Goal: Transaction & Acquisition: Purchase product/service

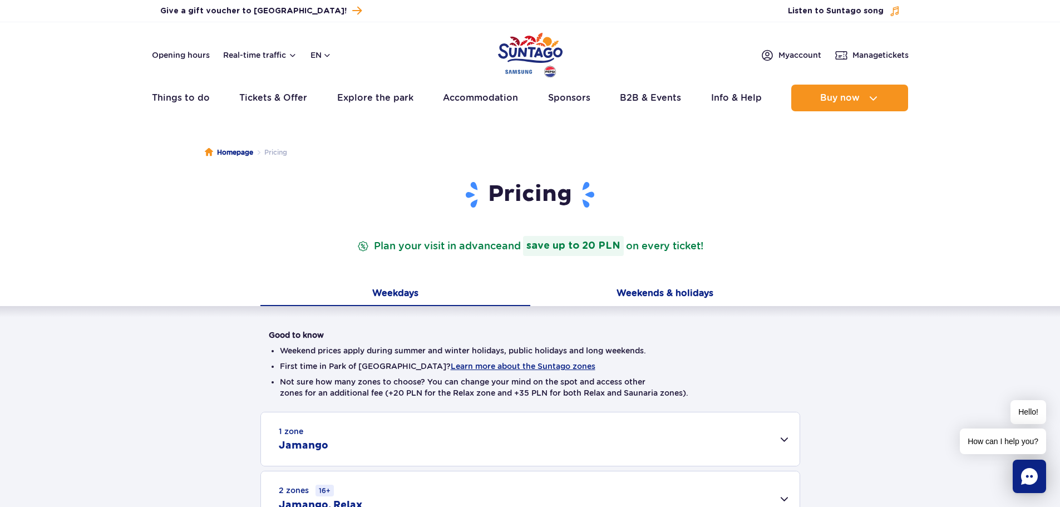
click at [675, 289] on button "Weekends & holidays" at bounding box center [665, 294] width 270 height 23
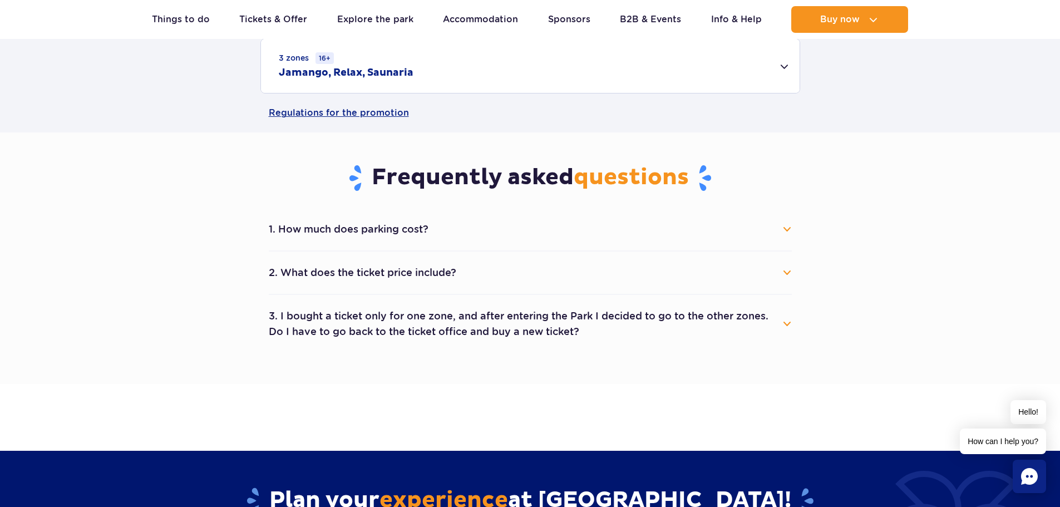
scroll to position [390, 0]
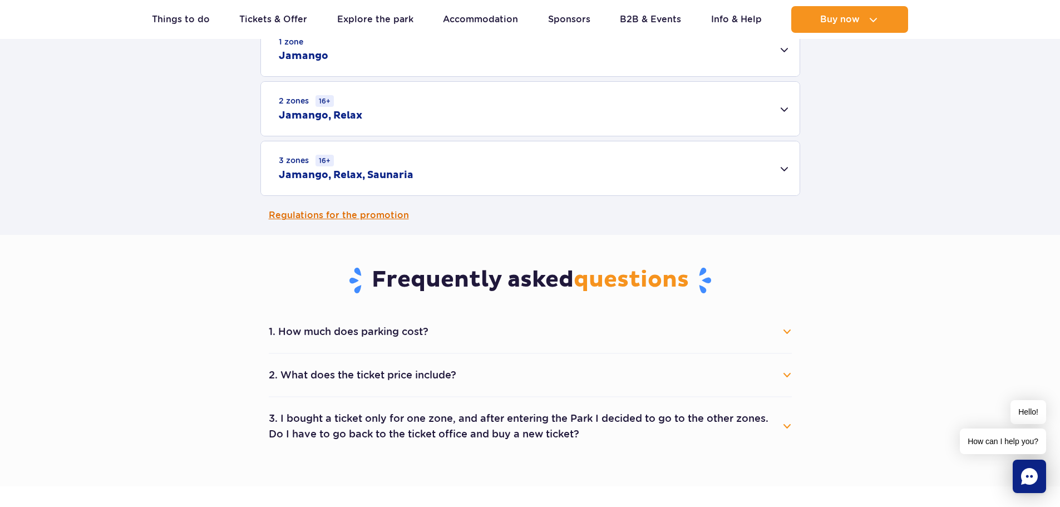
click at [329, 215] on link "Regulations for the promotion" at bounding box center [530, 215] width 523 height 39
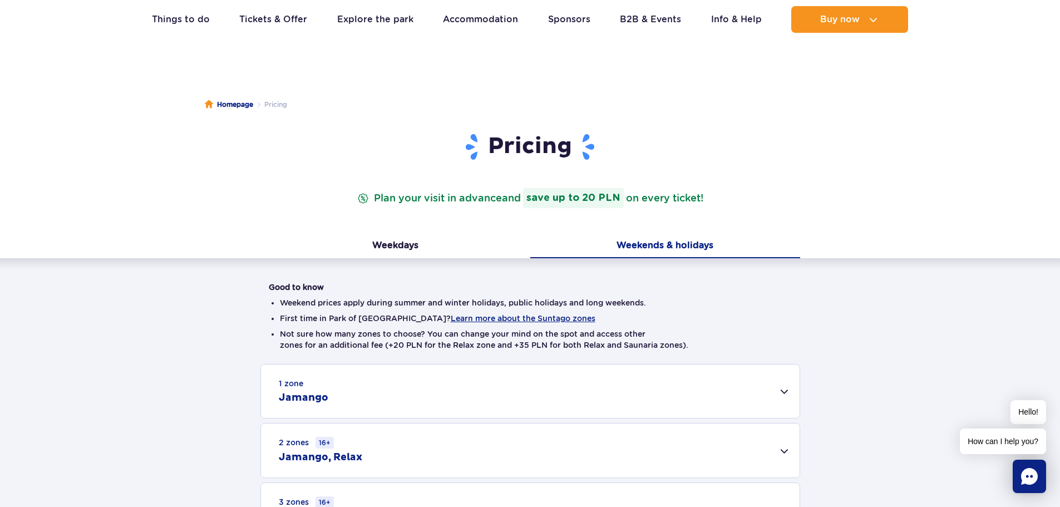
scroll to position [0, 0]
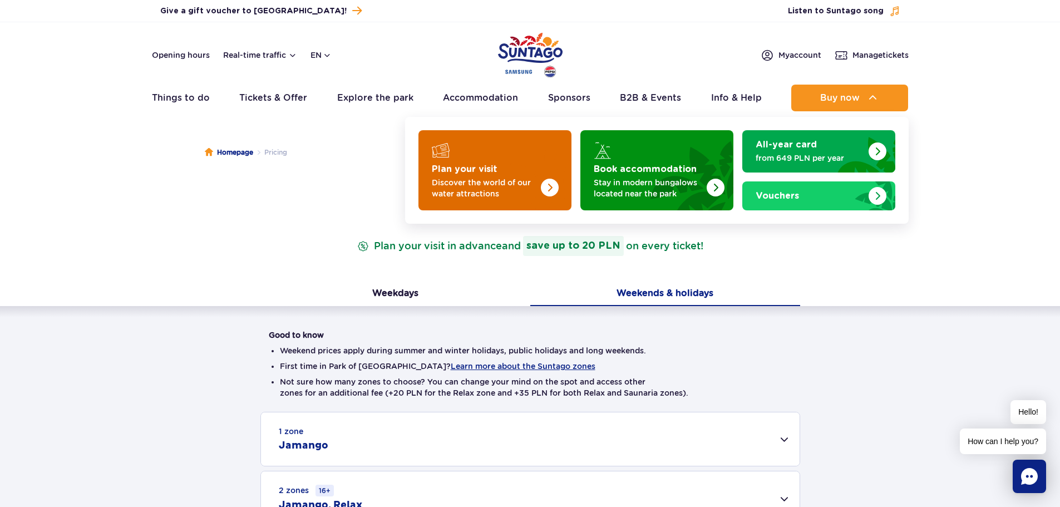
click at [533, 189] on p "Discover the world of our water attractions" at bounding box center [486, 188] width 109 height 22
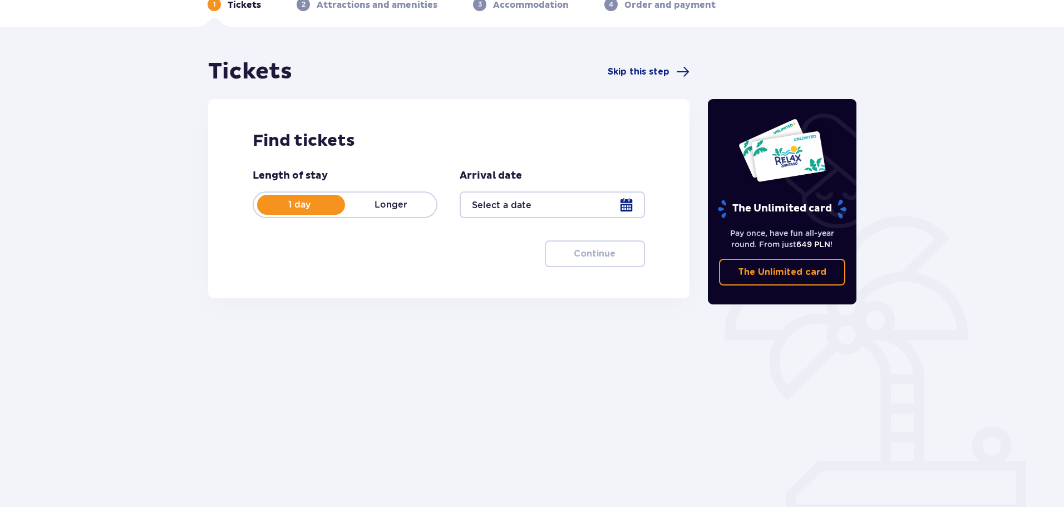
click at [622, 209] on div at bounding box center [552, 204] width 185 height 27
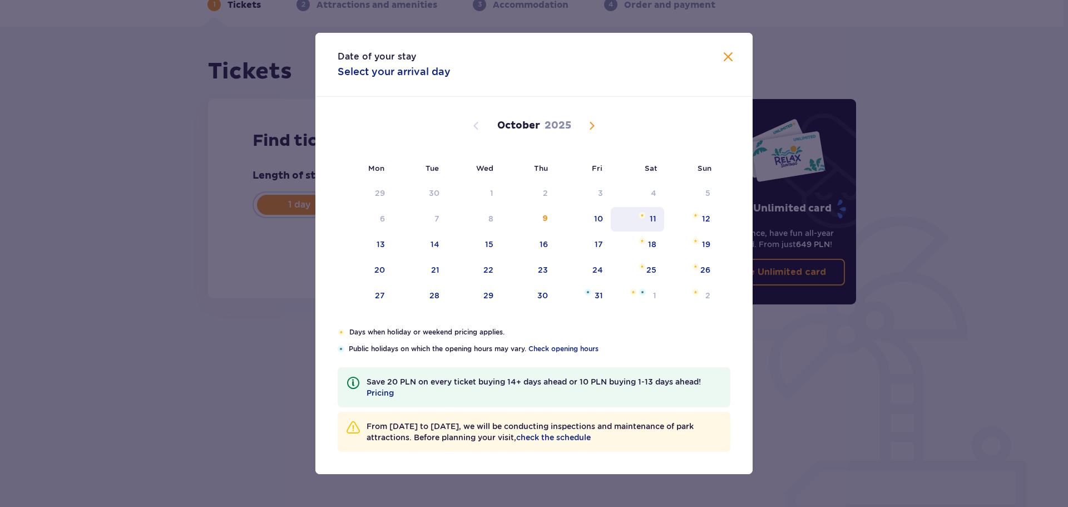
click at [649, 219] on div "11" at bounding box center [638, 219] width 54 height 24
type input "11.10.25"
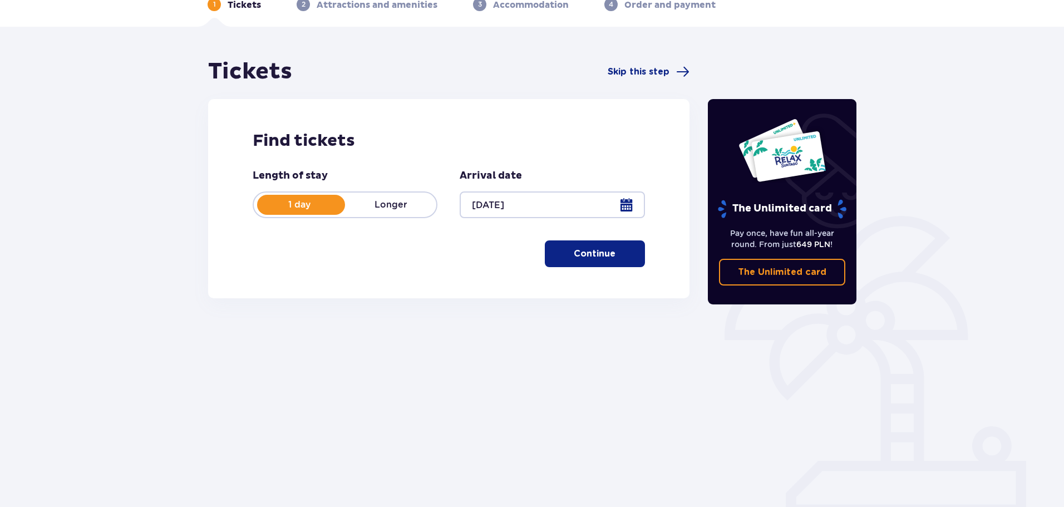
click at [585, 249] on p "Continue" at bounding box center [595, 254] width 42 height 12
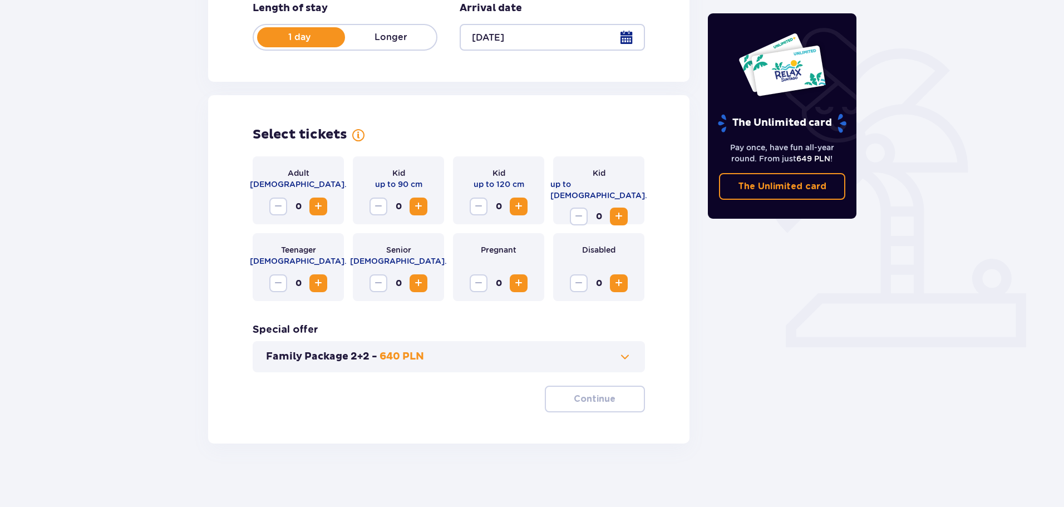
scroll to position [231, 0]
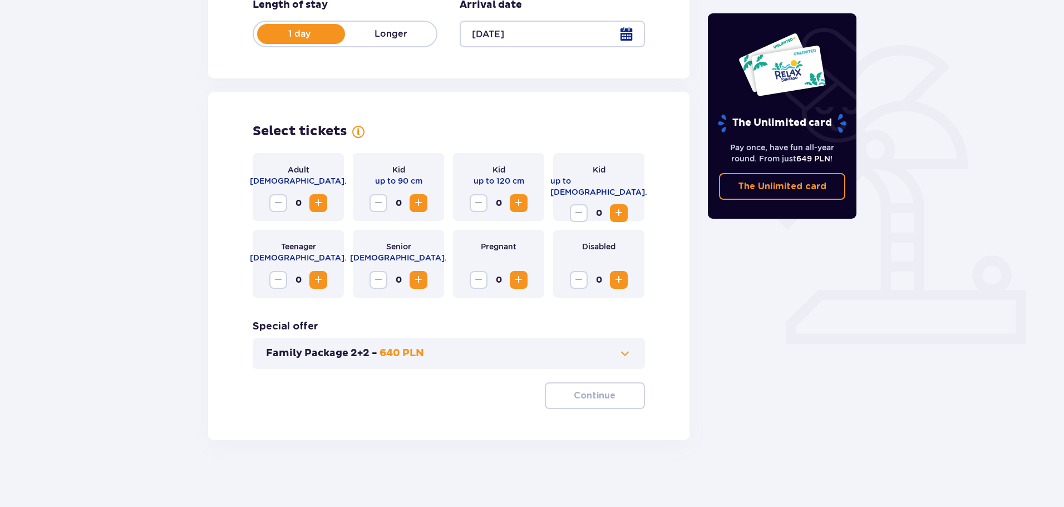
click at [628, 356] on span at bounding box center [624, 353] width 13 height 13
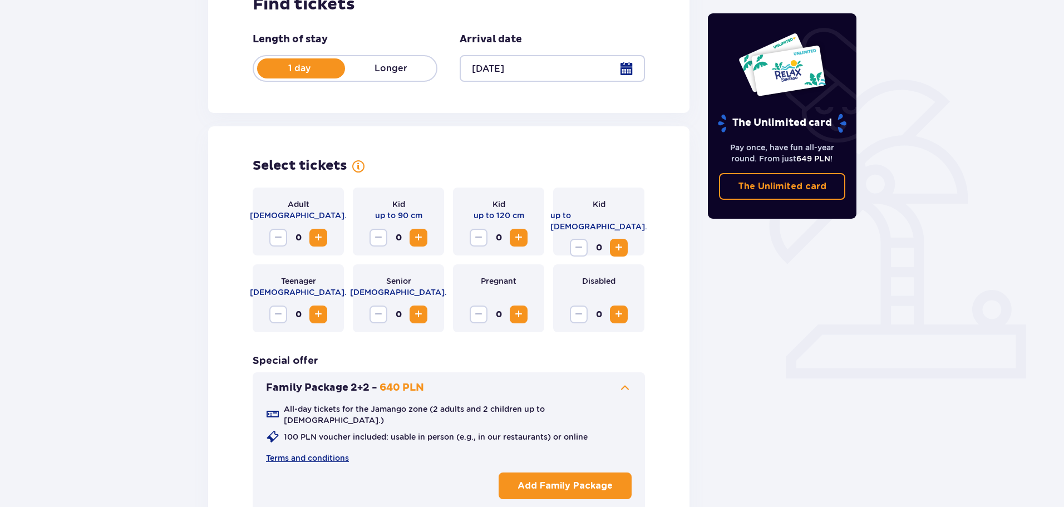
scroll to position [331, 0]
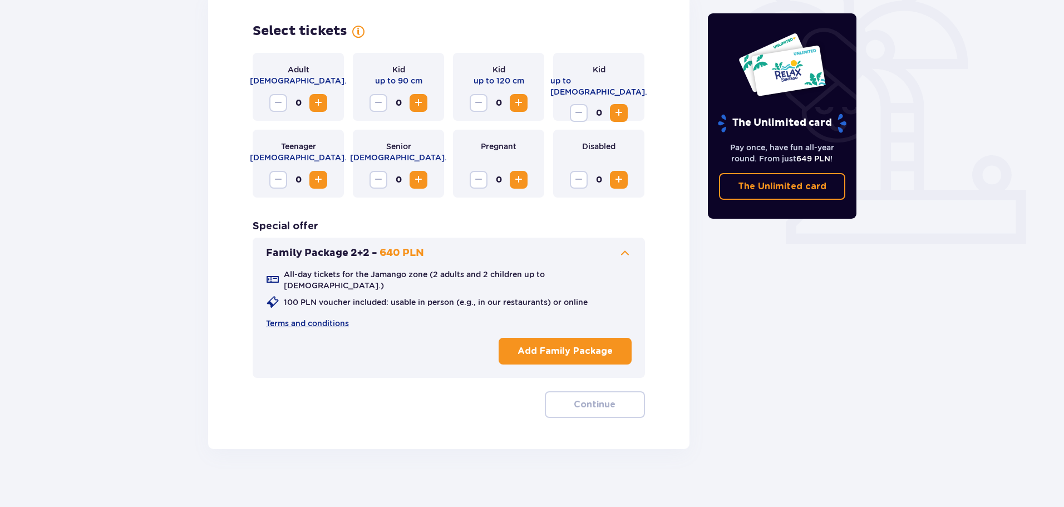
click at [555, 349] on button "Add Family Package" at bounding box center [565, 351] width 133 height 27
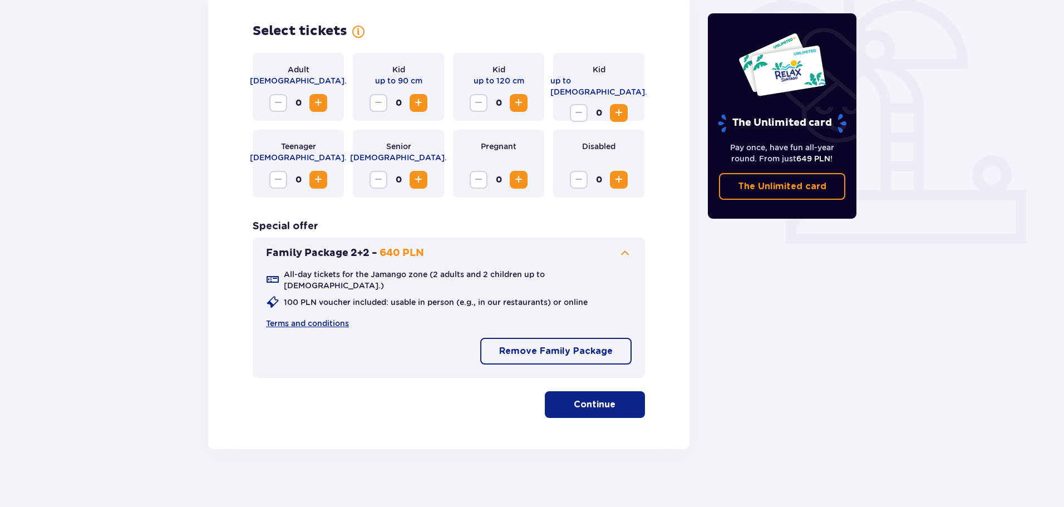
click at [585, 400] on p "Continue" at bounding box center [595, 404] width 42 height 12
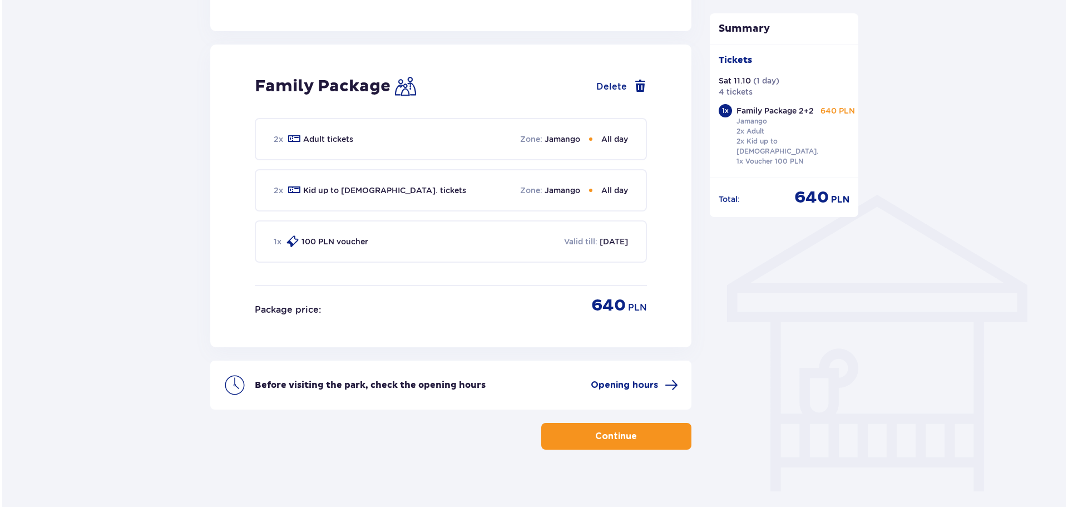
scroll to position [710, 0]
click at [649, 378] on span "Opening hours" at bounding box center [622, 384] width 67 height 12
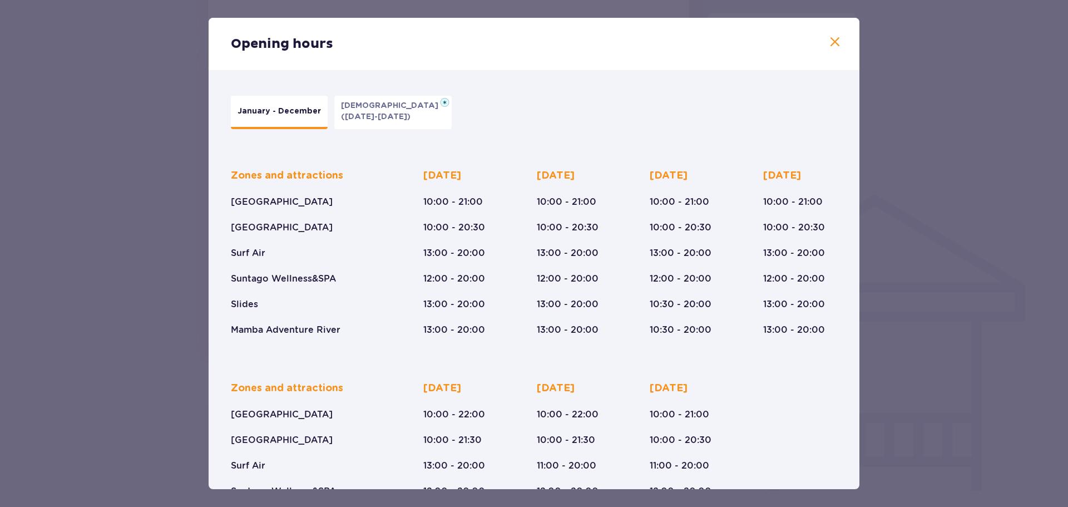
click at [829, 37] on span at bounding box center [835, 42] width 13 height 13
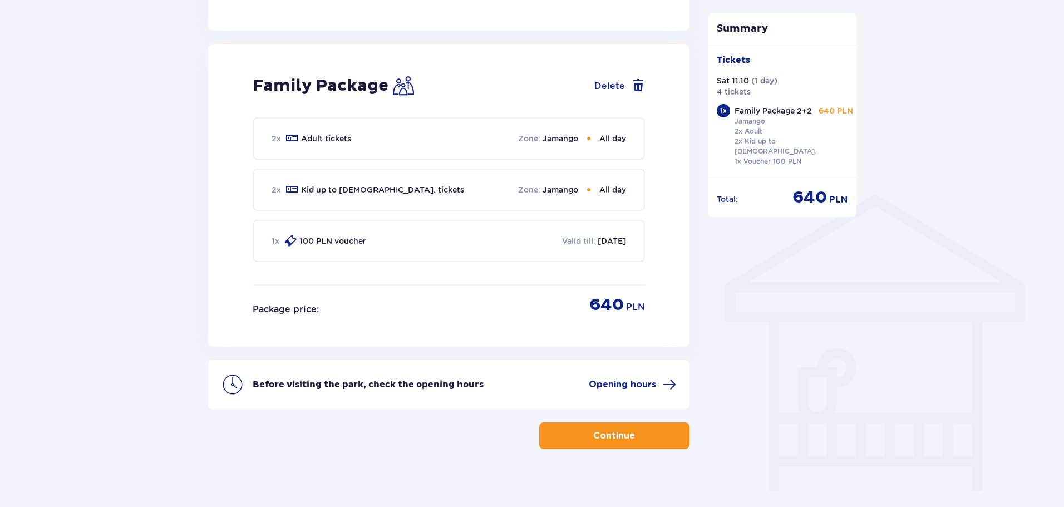
click at [616, 430] on p "Continue" at bounding box center [614, 436] width 42 height 12
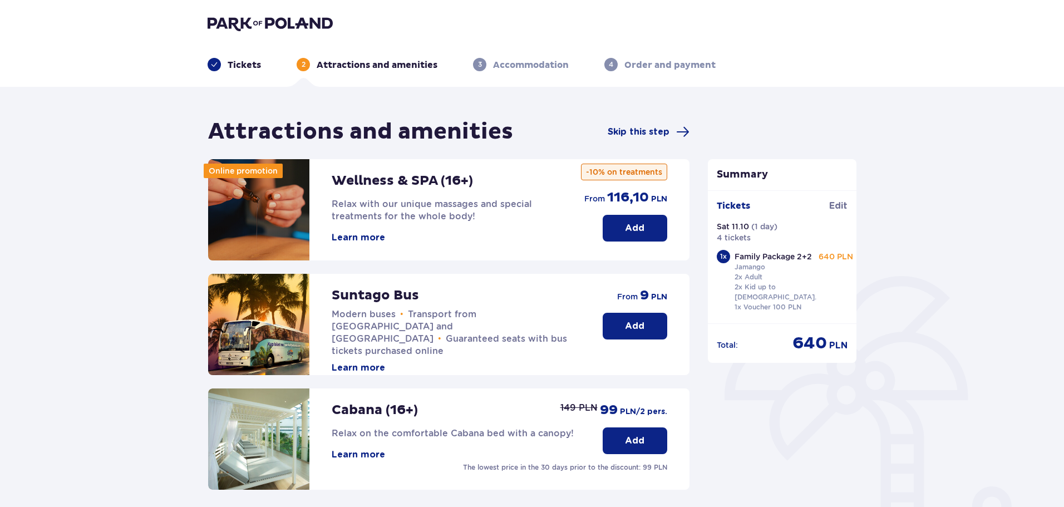
click at [360, 242] on button "Learn more" at bounding box center [358, 238] width 53 height 12
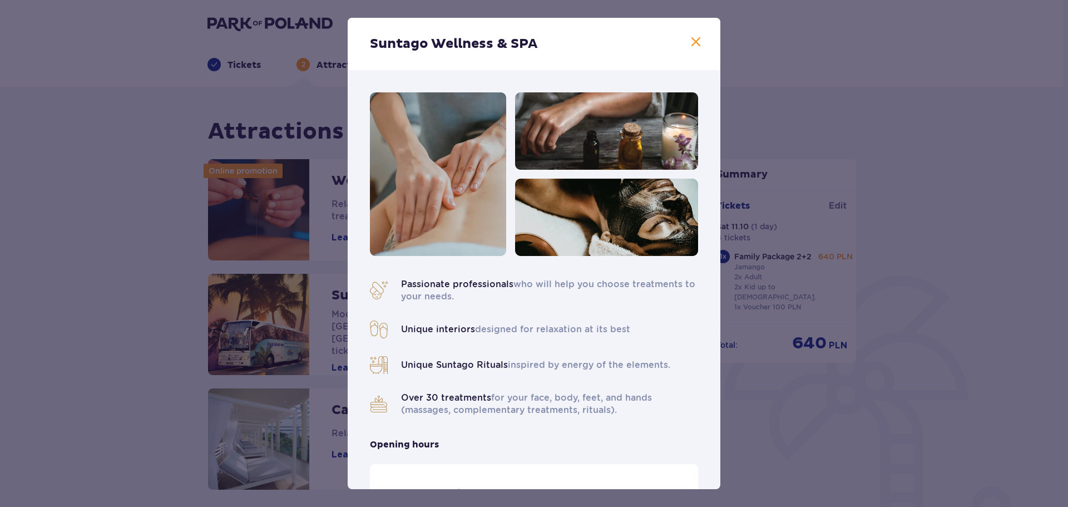
click at [690, 38] on span at bounding box center [696, 42] width 13 height 13
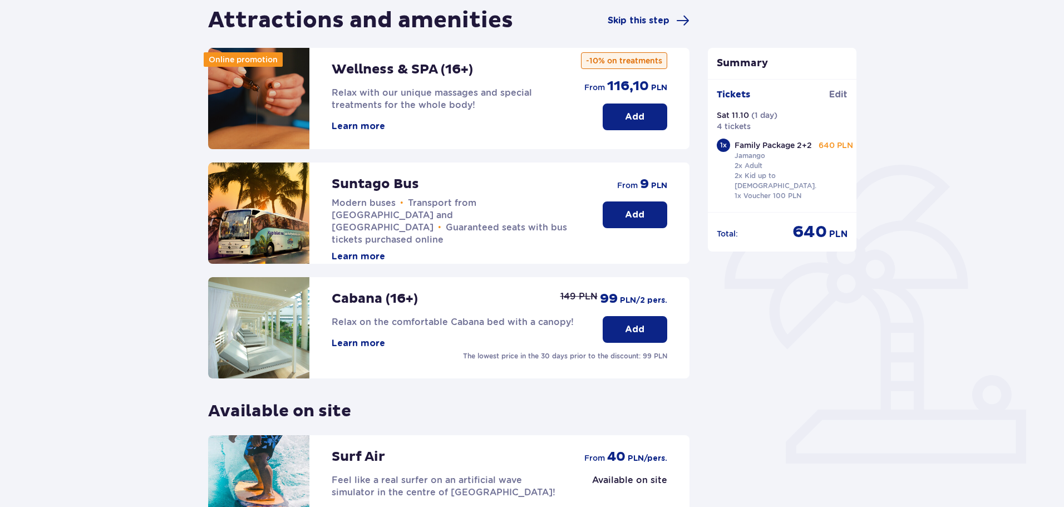
scroll to position [223, 0]
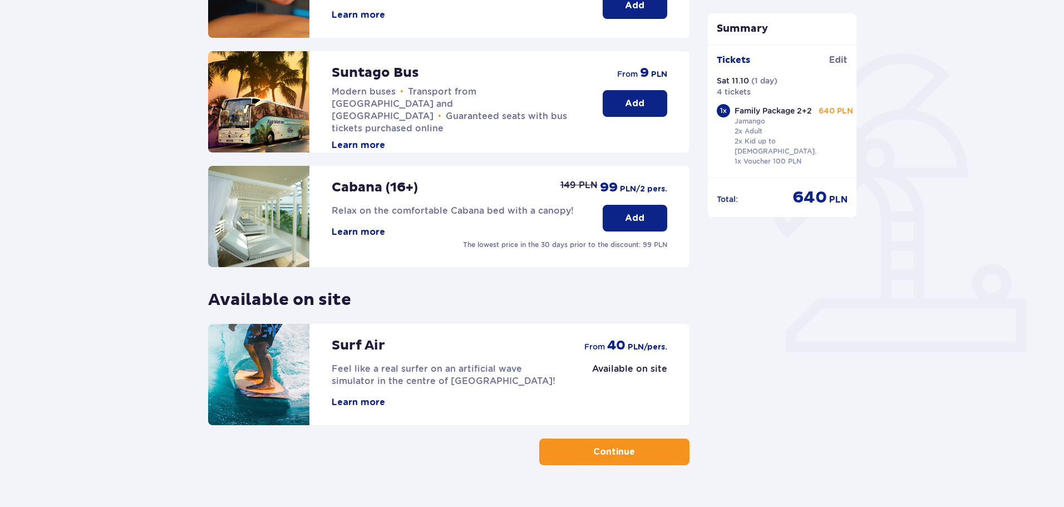
click at [352, 407] on button "Learn more" at bounding box center [358, 402] width 53 height 12
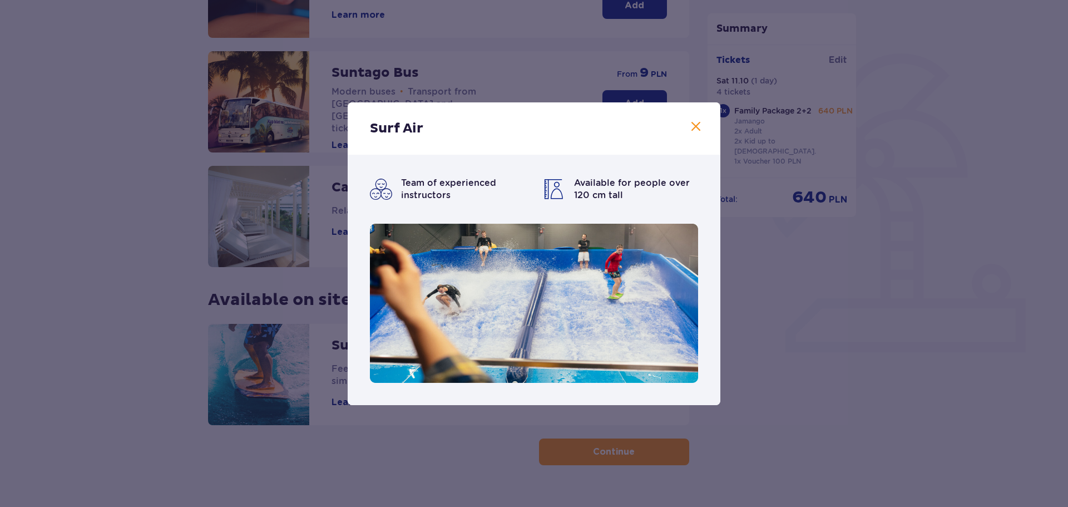
click at [695, 121] on span at bounding box center [696, 126] width 13 height 13
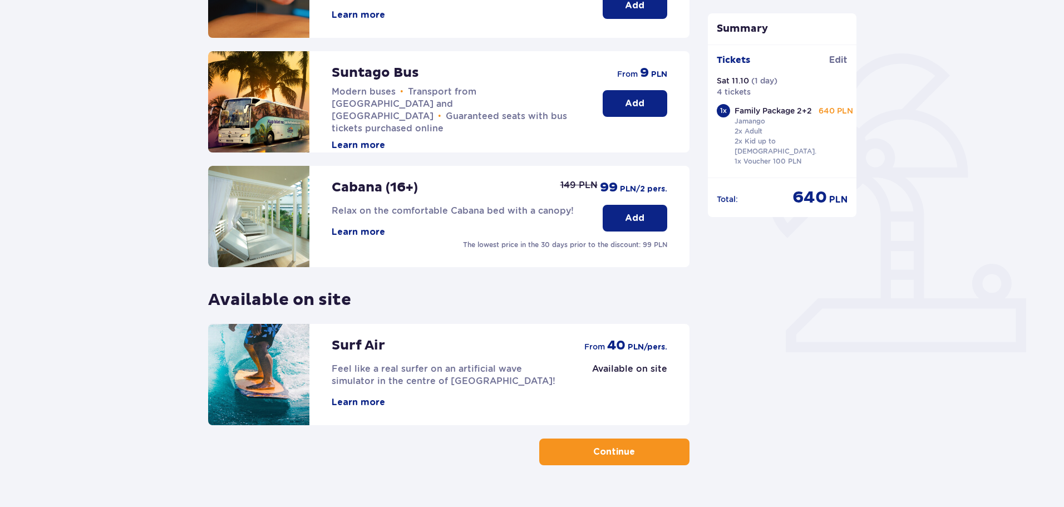
click at [370, 400] on button "Learn more" at bounding box center [358, 402] width 53 height 12
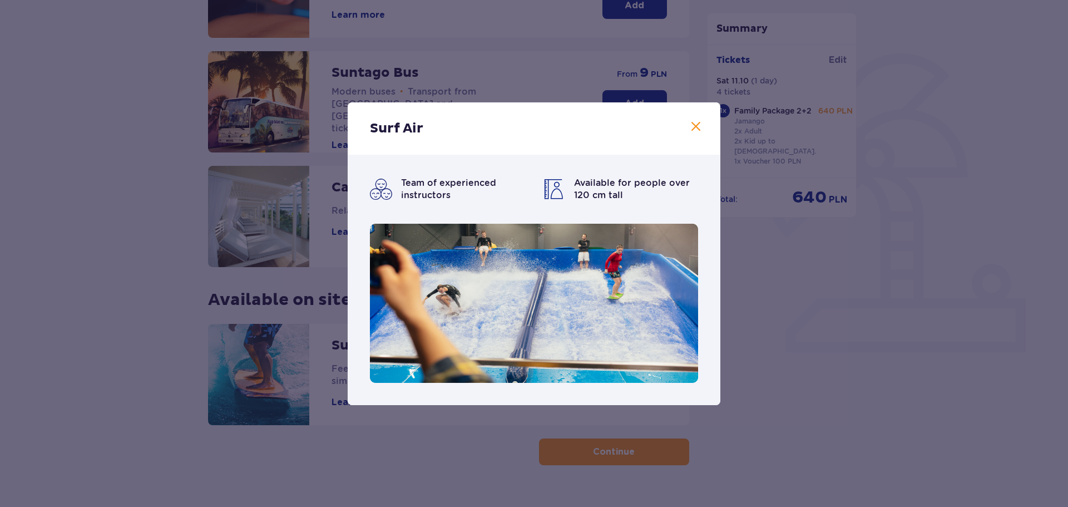
click at [693, 125] on span at bounding box center [696, 126] width 13 height 13
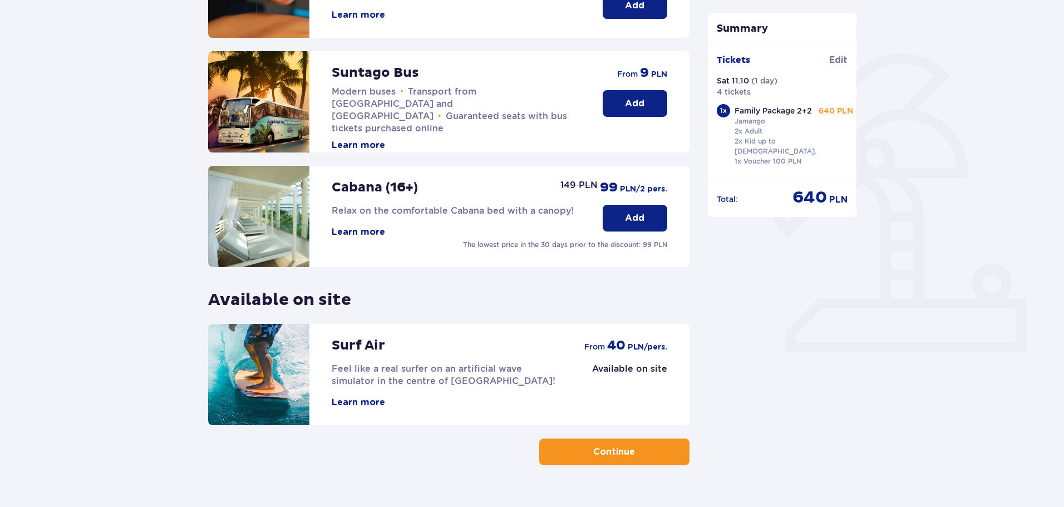
click at [361, 405] on button "Learn more" at bounding box center [358, 402] width 53 height 12
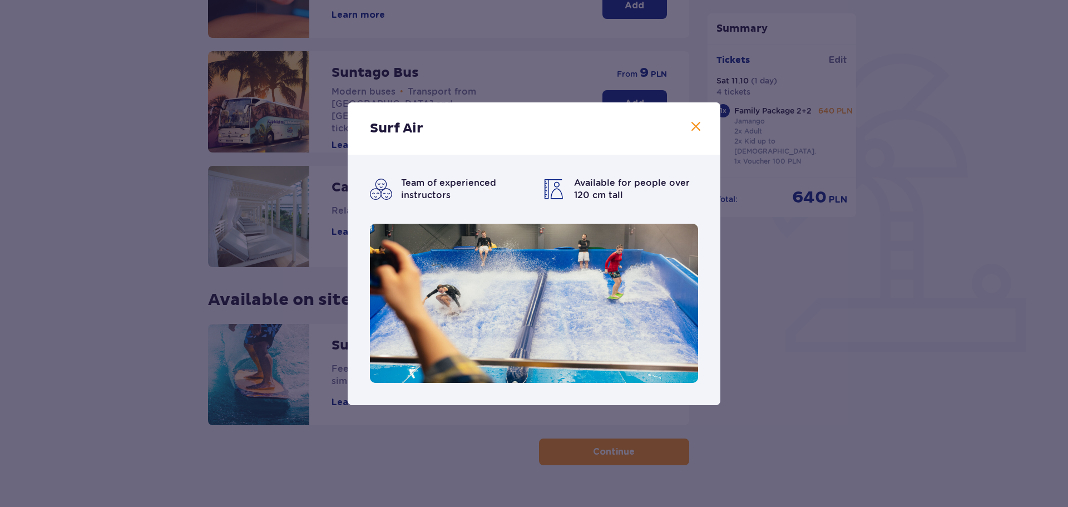
click at [699, 121] on span at bounding box center [696, 126] width 13 height 13
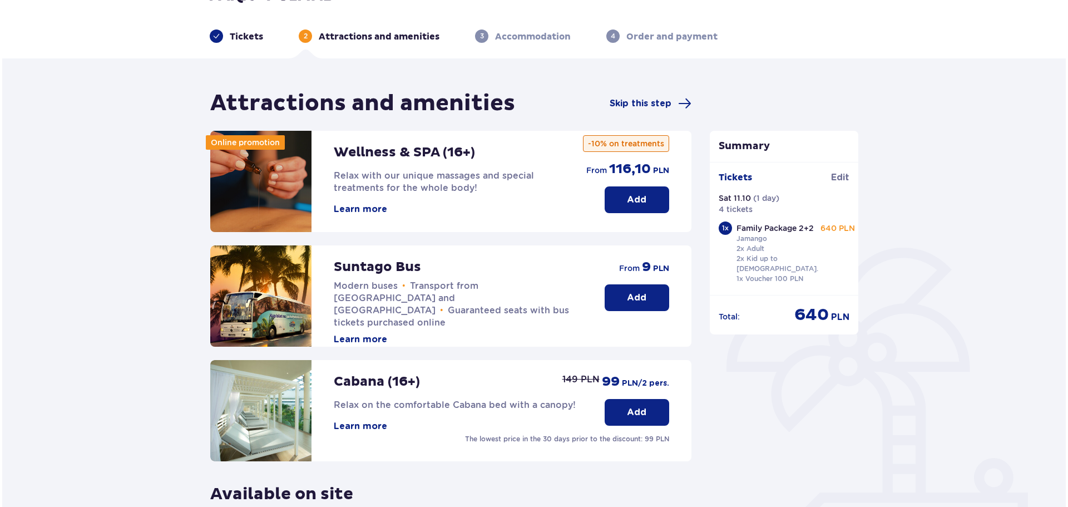
scroll to position [56, 0]
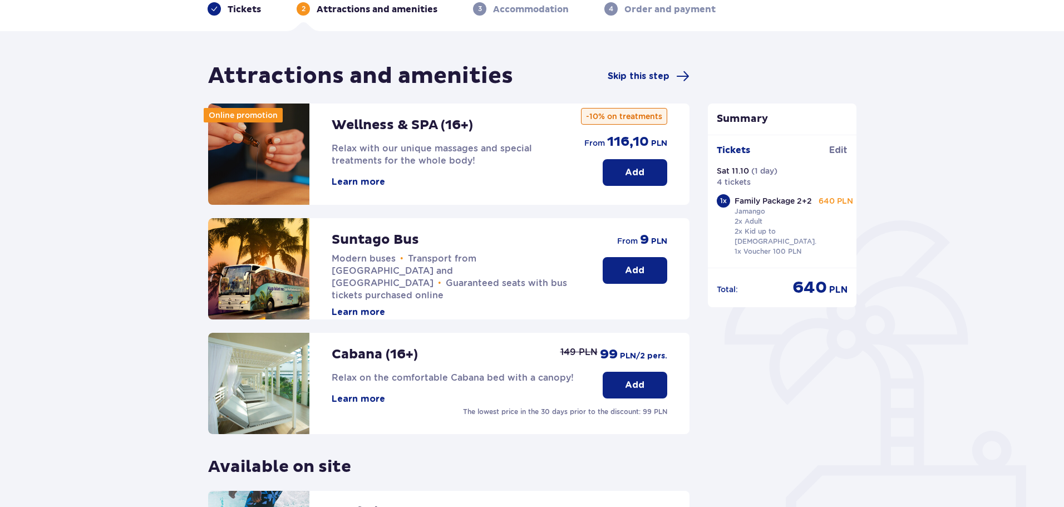
click at [367, 181] on button "Learn more" at bounding box center [358, 182] width 53 height 12
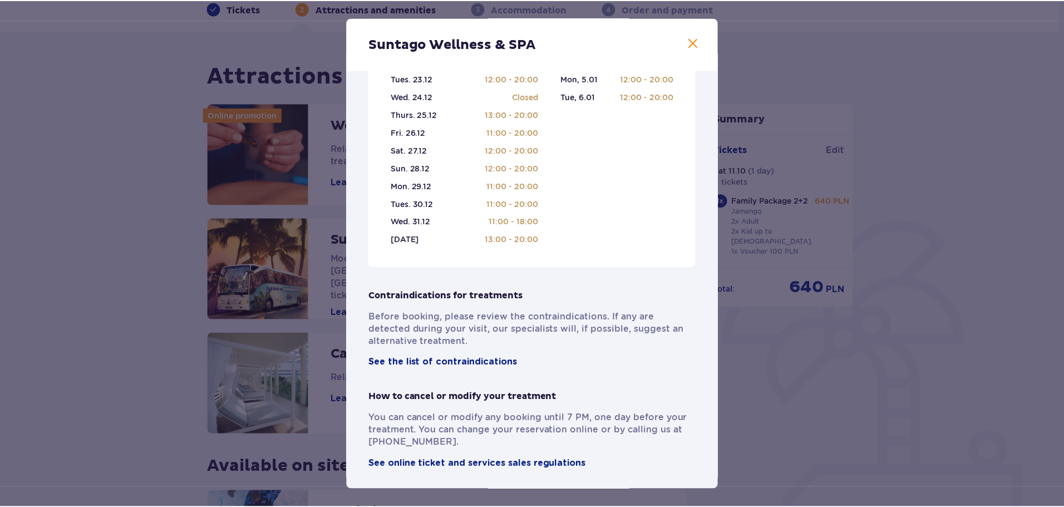
scroll to position [678, 0]
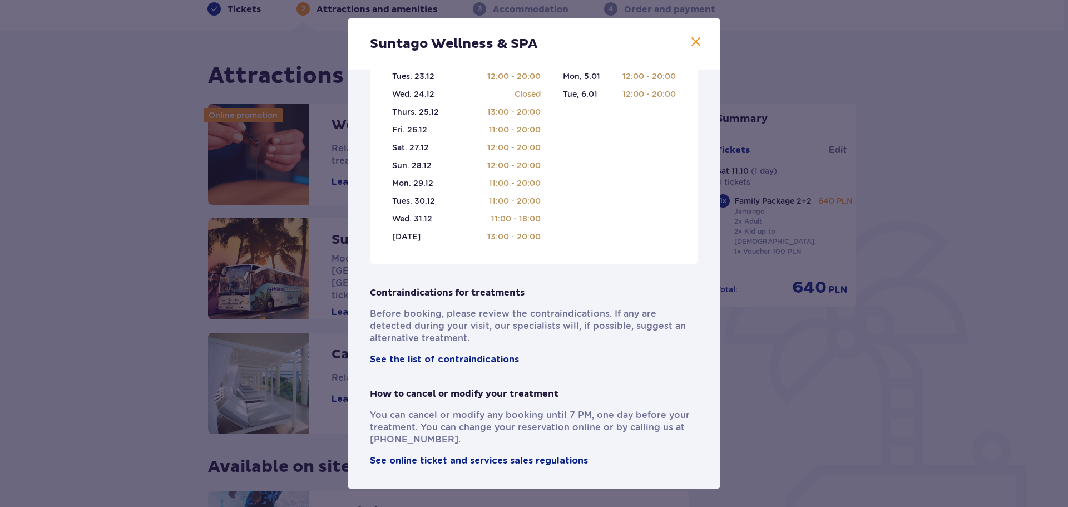
click at [692, 38] on span at bounding box center [696, 42] width 13 height 13
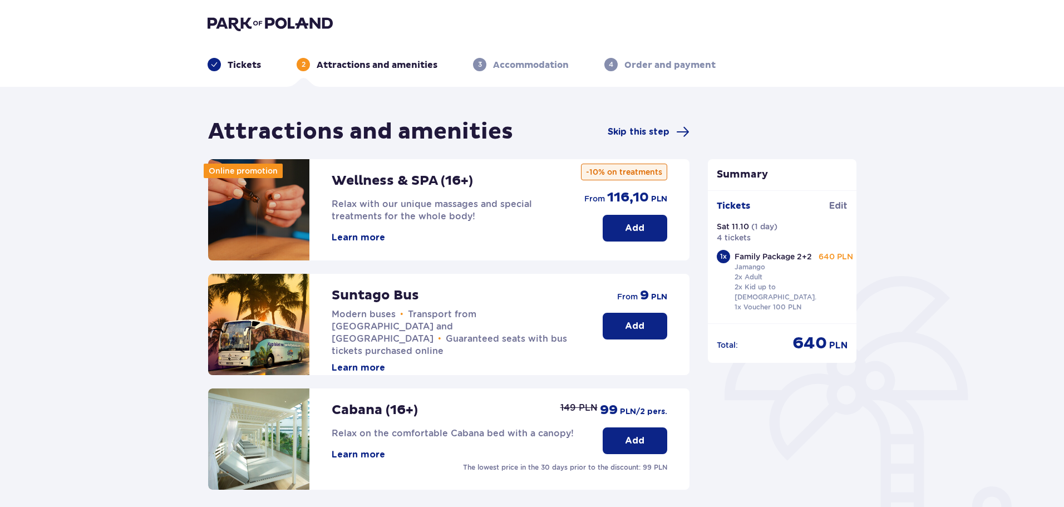
click at [629, 228] on p "Add" at bounding box center [634, 228] width 19 height 12
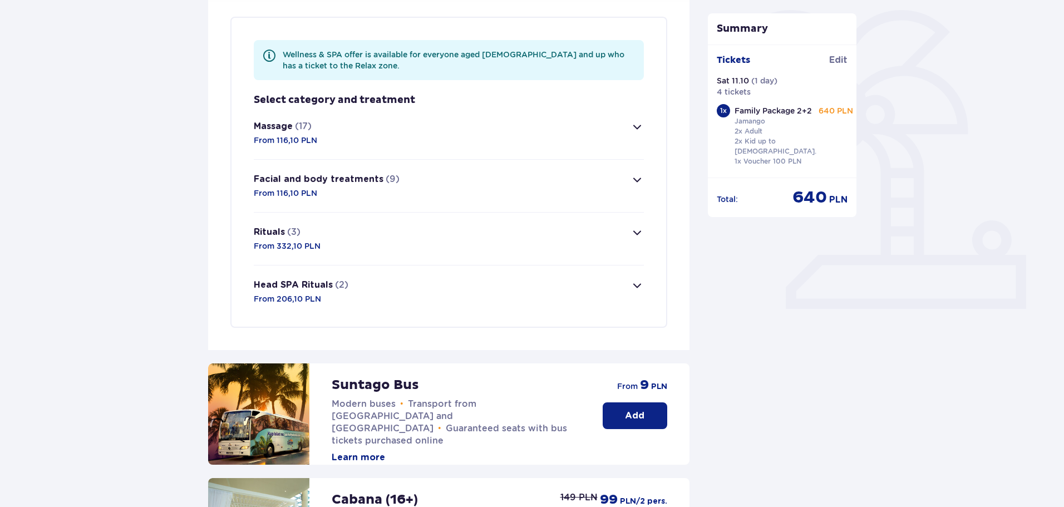
scroll to position [269, 0]
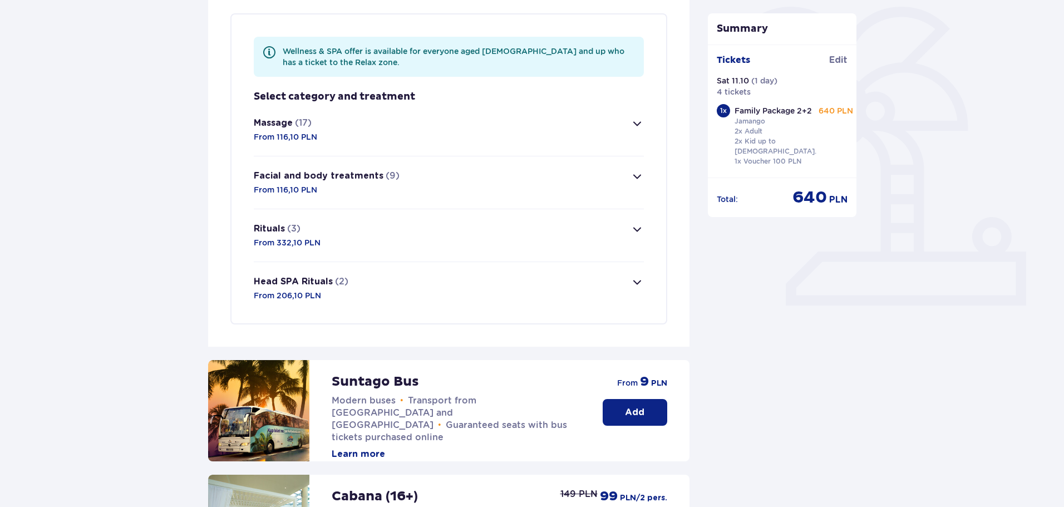
click at [635, 126] on span "button" at bounding box center [637, 123] width 13 height 13
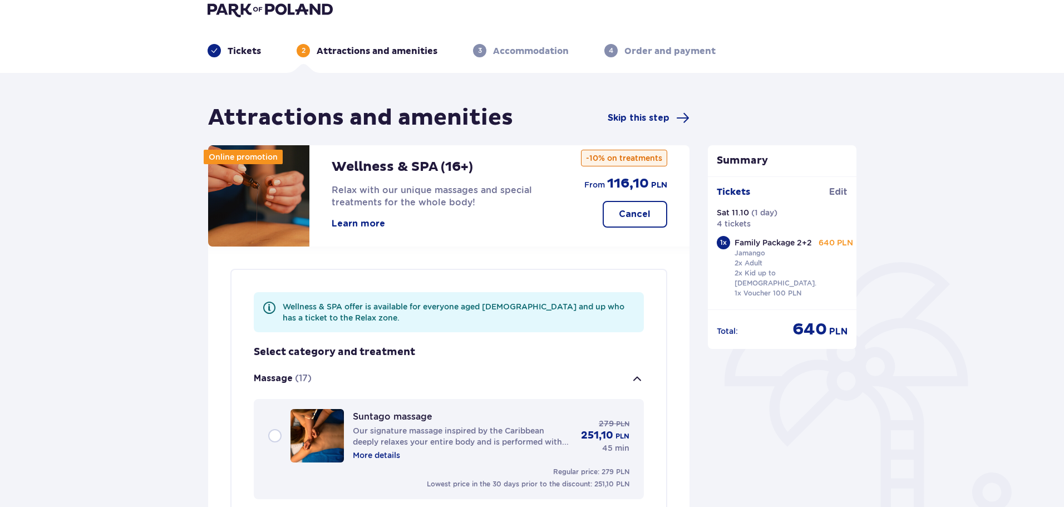
scroll to position [0, 0]
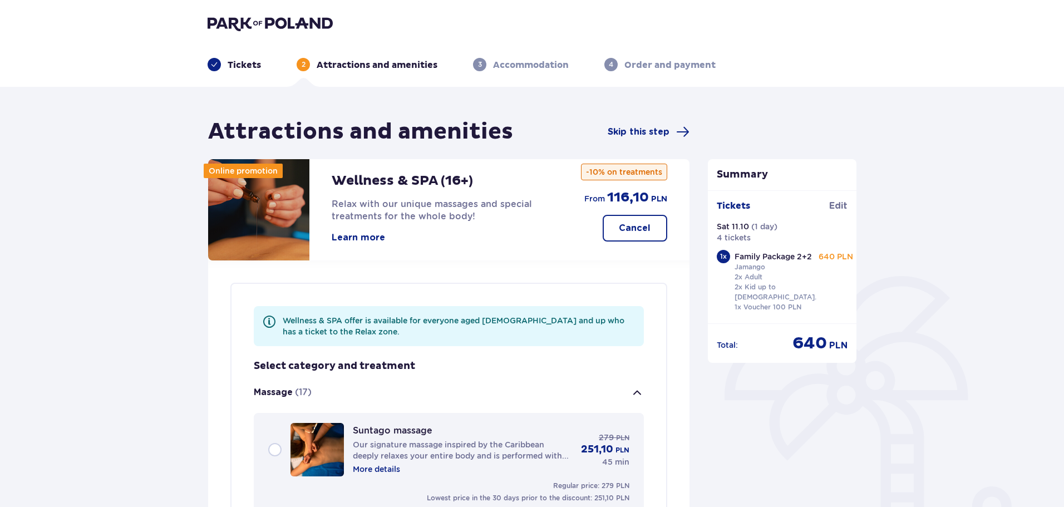
click at [637, 225] on p "Cancel" at bounding box center [635, 228] width 32 height 12
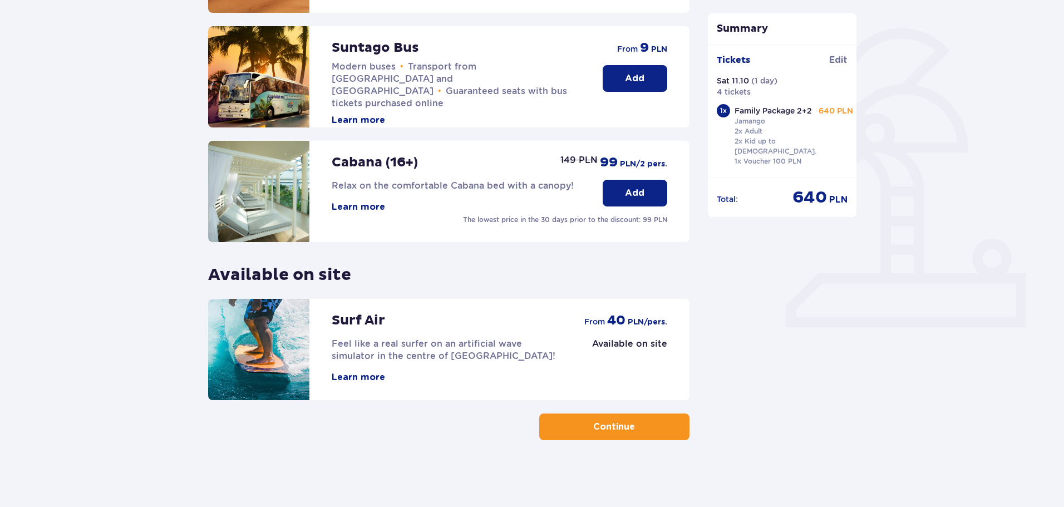
click at [641, 431] on span "button" at bounding box center [637, 426] width 13 height 13
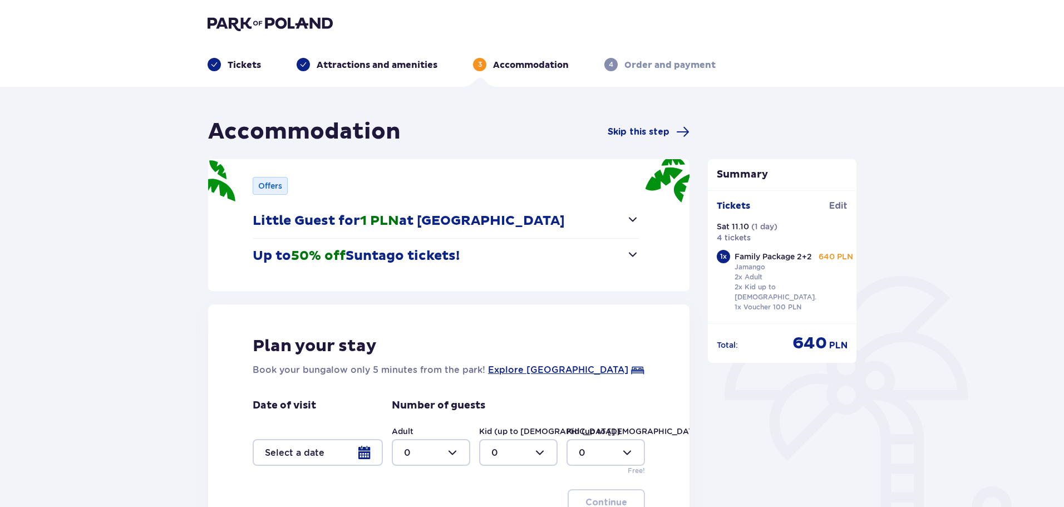
click at [634, 219] on span "button" at bounding box center [632, 219] width 13 height 13
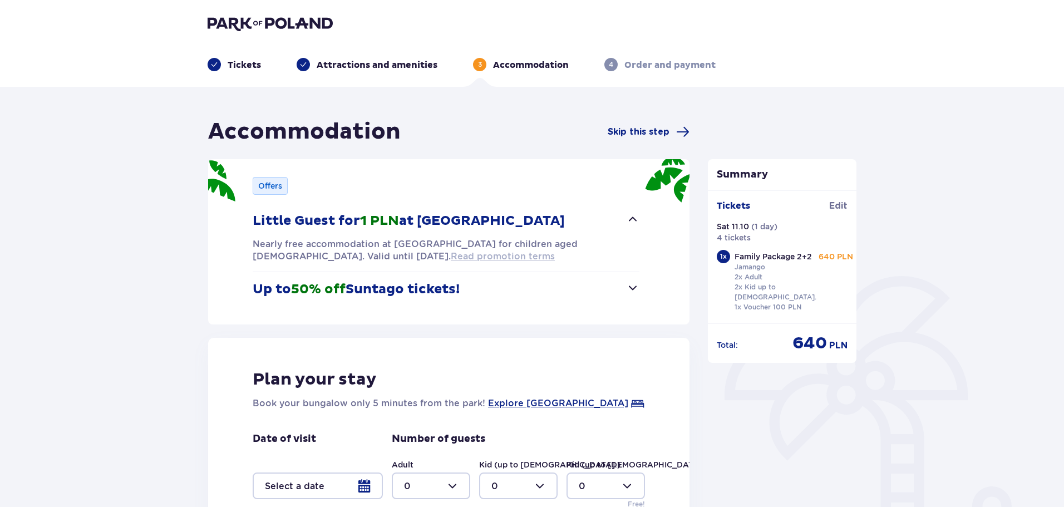
click at [451, 259] on span "Read promotion terms" at bounding box center [503, 256] width 104 height 12
click at [631, 292] on span "button" at bounding box center [632, 287] width 13 height 13
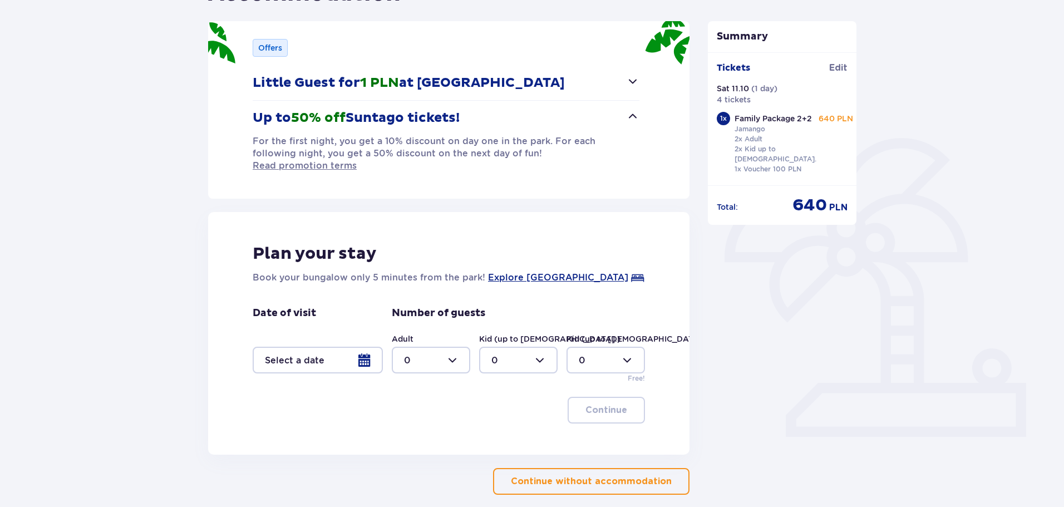
scroll to position [180, 0]
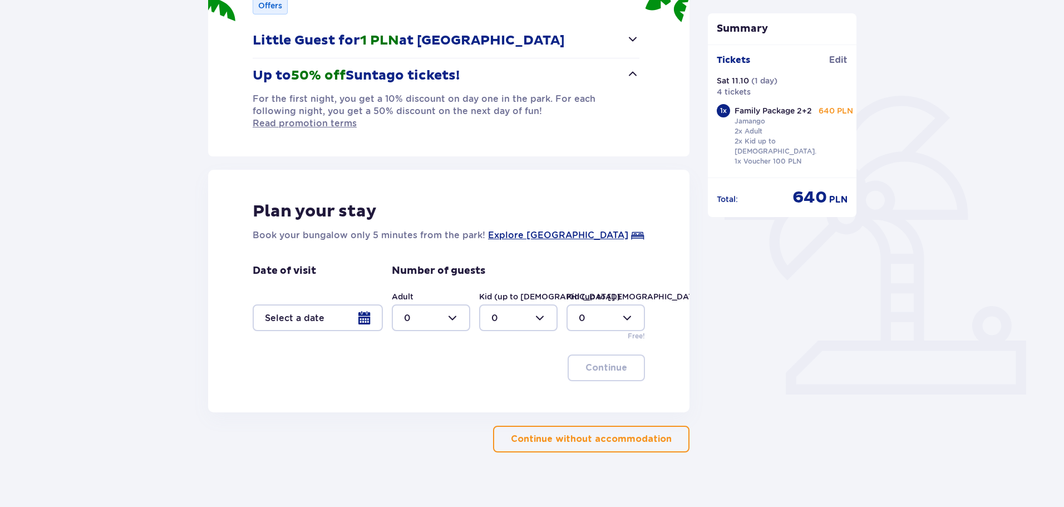
click at [369, 310] on div at bounding box center [318, 317] width 130 height 27
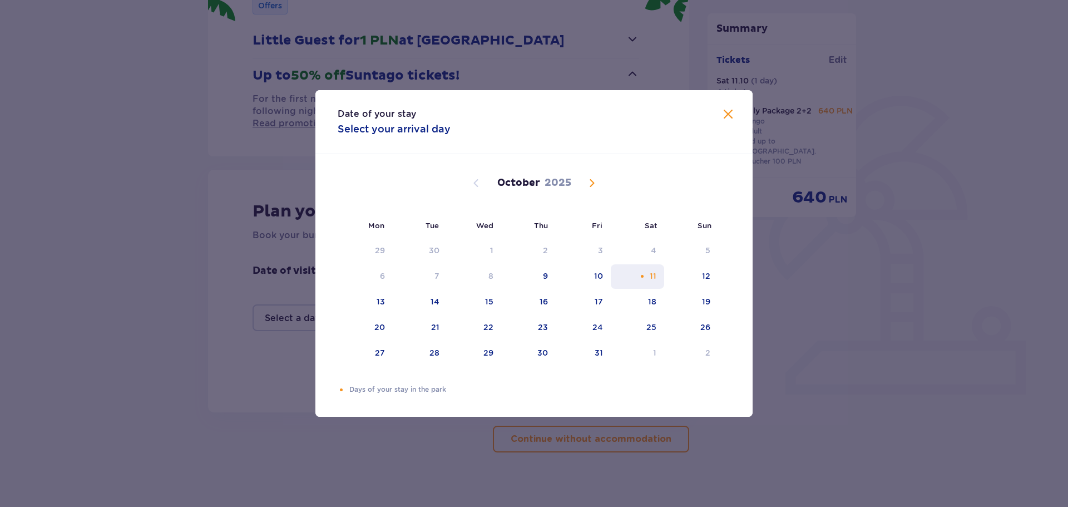
click at [653, 282] on div "11" at bounding box center [638, 276] width 54 height 24
click at [708, 275] on div "12" at bounding box center [706, 275] width 8 height 11
type input "11.10.25 - 12.10.25"
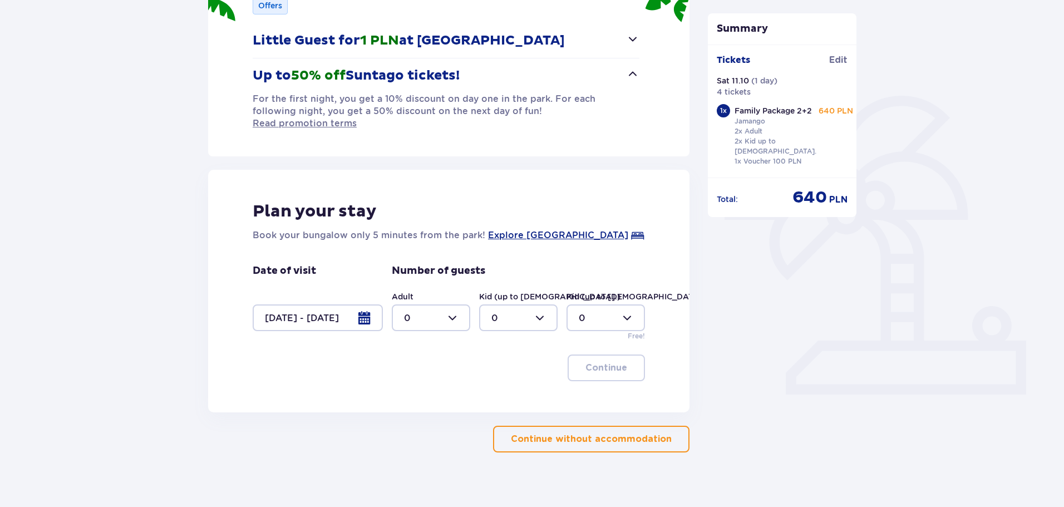
click at [436, 312] on div at bounding box center [431, 317] width 78 height 27
click at [420, 386] on div "2" at bounding box center [431, 386] width 54 height 12
type input "2"
click at [520, 310] on div at bounding box center [518, 317] width 78 height 27
click at [508, 387] on div "2" at bounding box center [518, 386] width 54 height 12
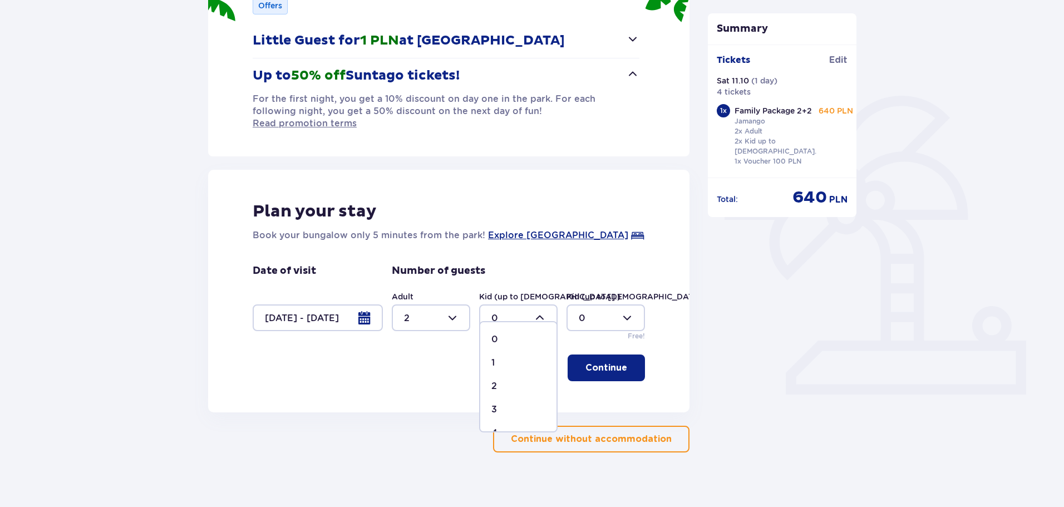
type input "2"
click at [614, 362] on p "Continue" at bounding box center [606, 368] width 42 height 12
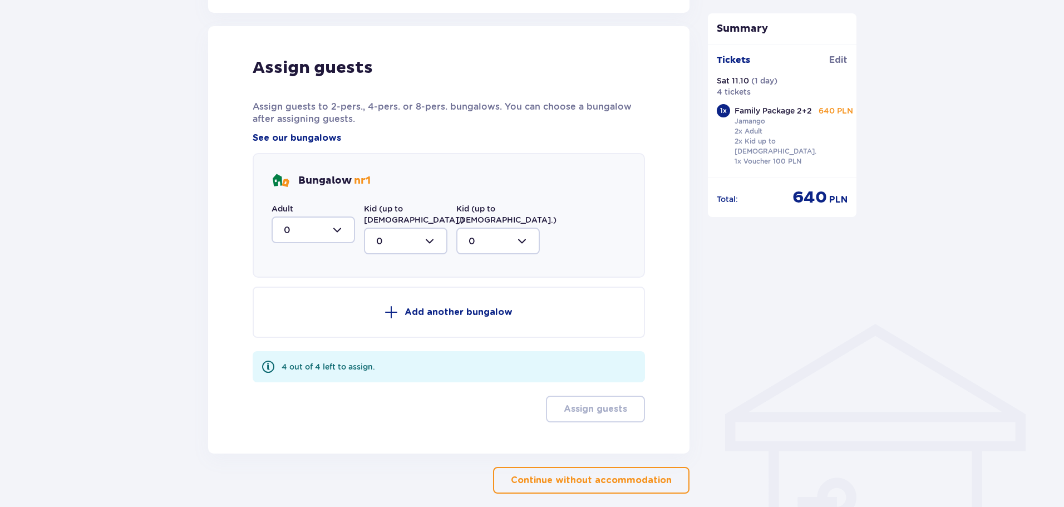
scroll to position [580, 0]
click at [330, 223] on div at bounding box center [313, 229] width 83 height 27
click at [295, 304] on div "2" at bounding box center [313, 310] width 59 height 12
type input "2"
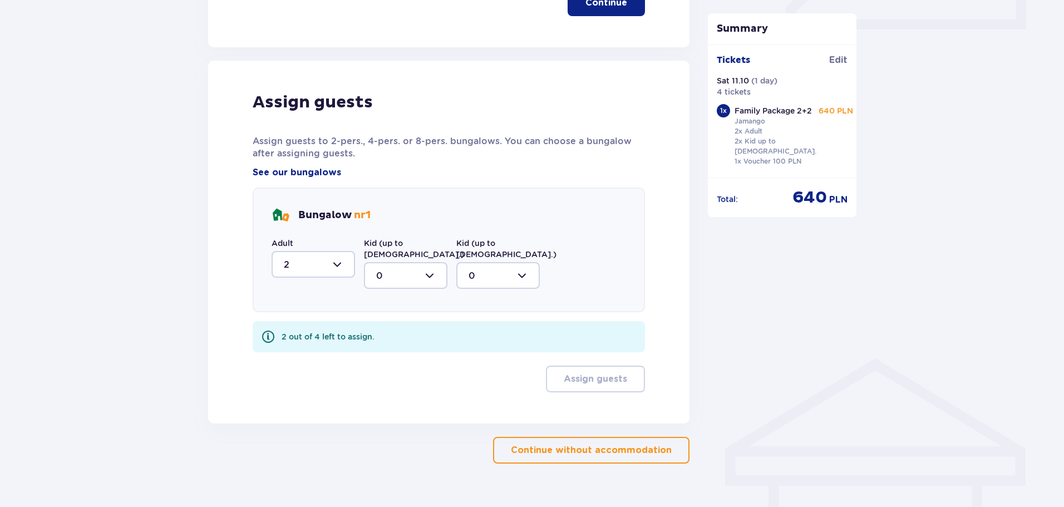
click at [416, 262] on div at bounding box center [405, 275] width 83 height 27
click at [387, 350] on div "2" at bounding box center [405, 356] width 59 height 12
type input "2"
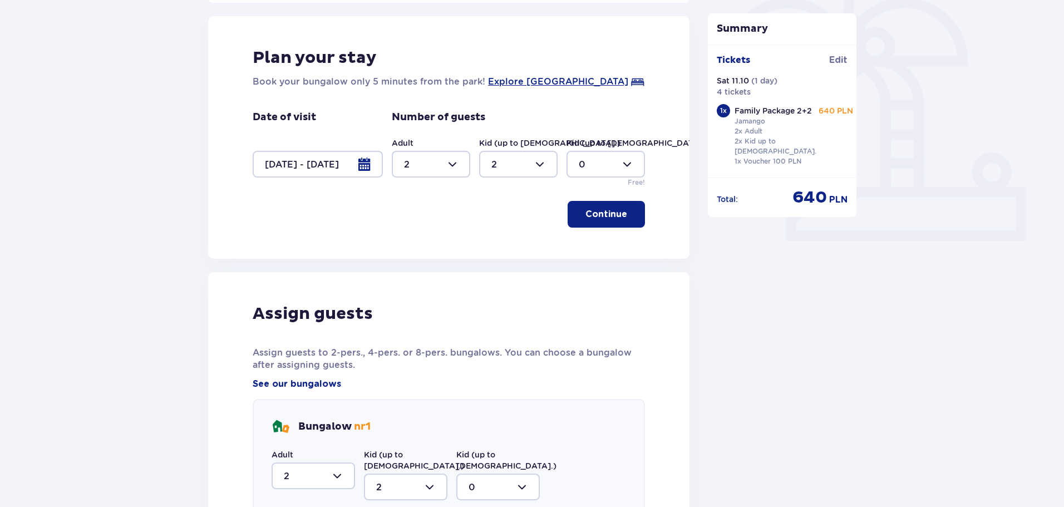
scroll to position [501, 0]
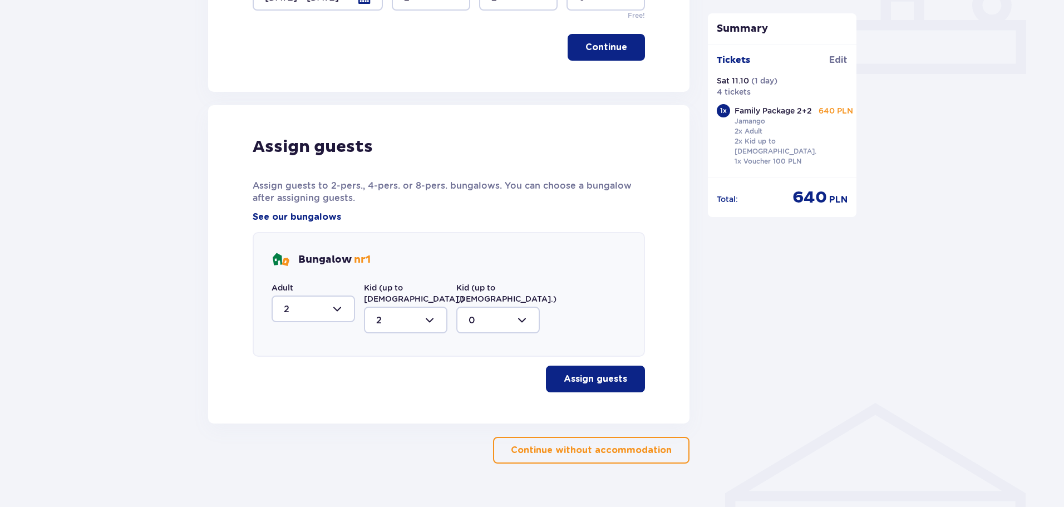
click at [626, 444] on p "Continue without accommodation" at bounding box center [591, 450] width 161 height 12
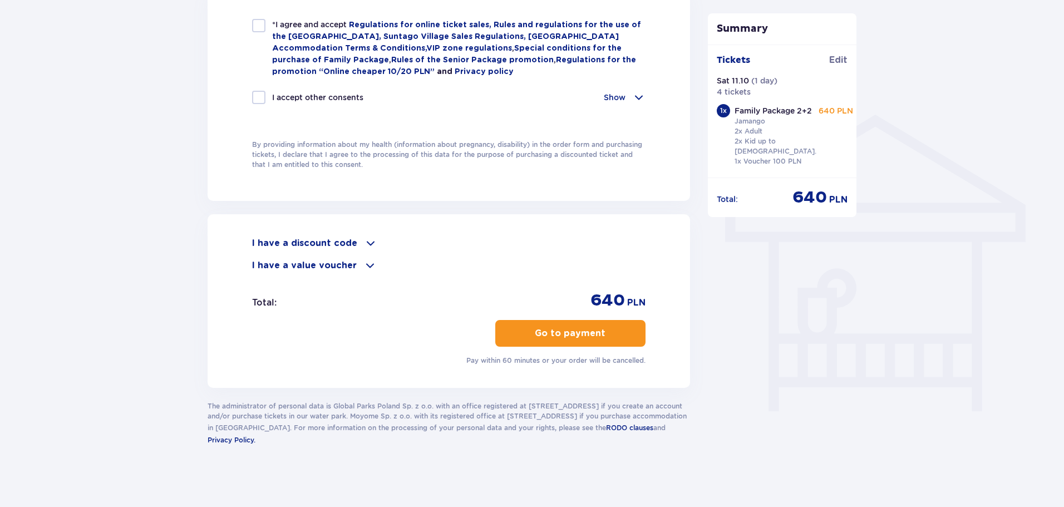
scroll to position [790, 0]
click at [370, 241] on span at bounding box center [370, 242] width 13 height 13
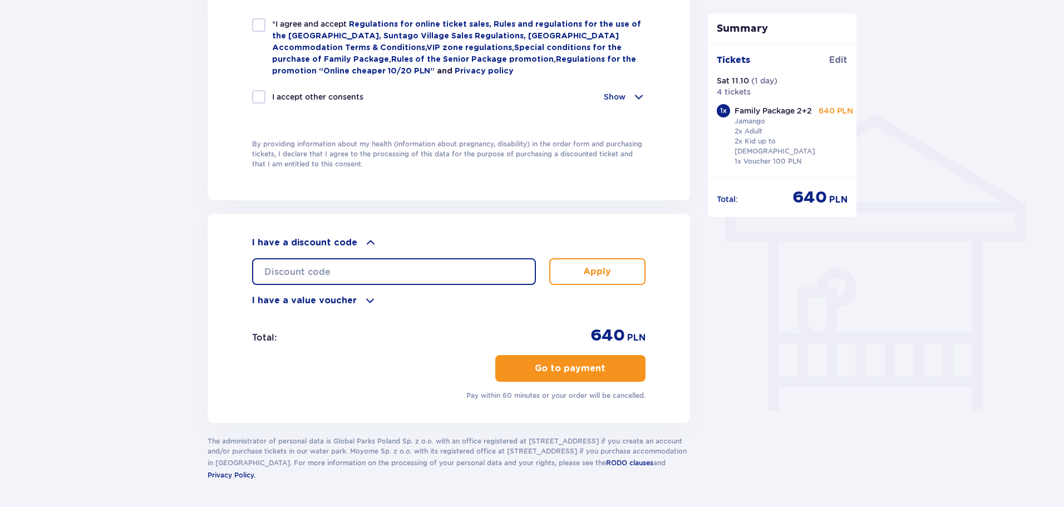
click at [465, 268] on input "text" at bounding box center [394, 271] width 284 height 27
click at [354, 300] on div "I have a value voucher" at bounding box center [448, 300] width 393 height 13
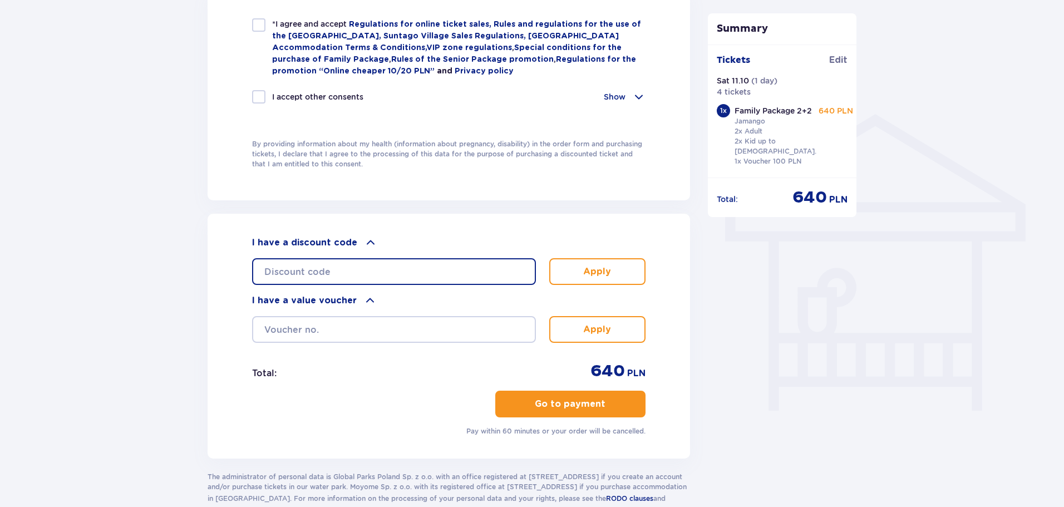
click at [342, 260] on input "text" at bounding box center [394, 271] width 284 height 27
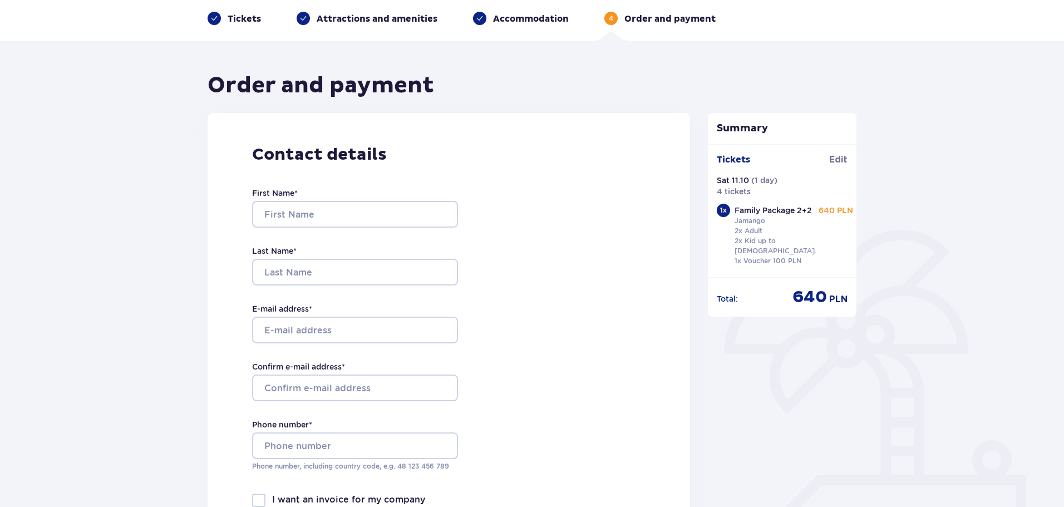
scroll to position [0, 0]
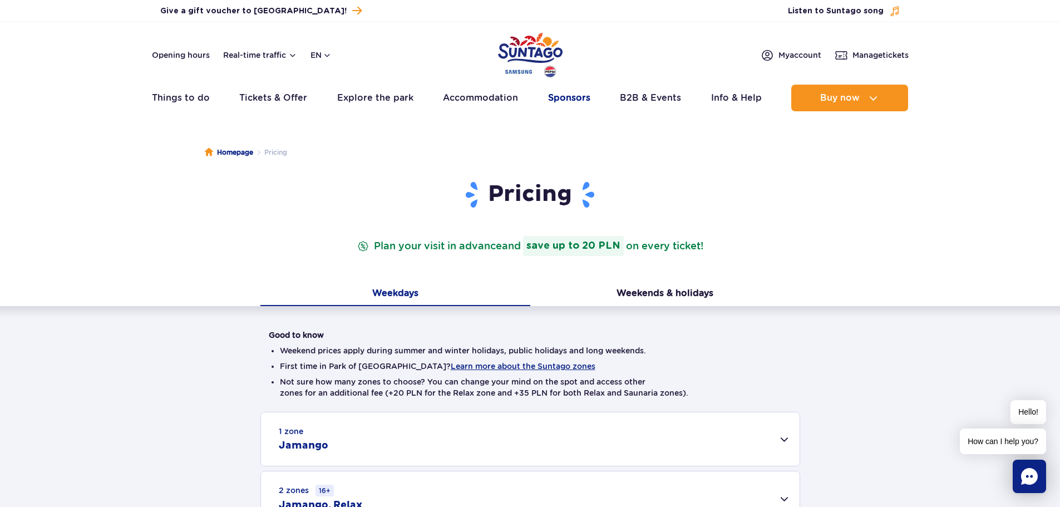
click at [558, 96] on link "Sponsors" at bounding box center [569, 98] width 42 height 27
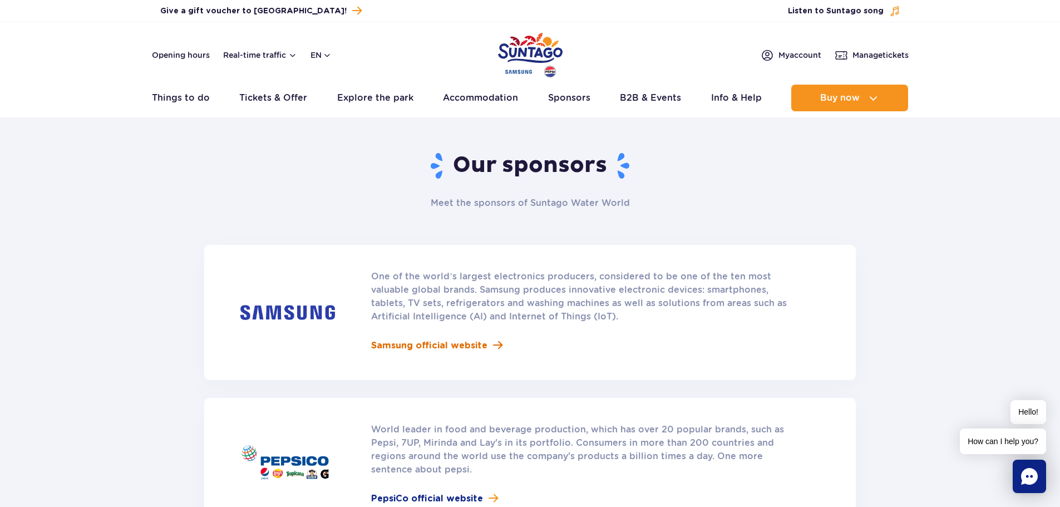
click at [429, 349] on span "Samsung official website" at bounding box center [429, 345] width 116 height 13
click at [787, 56] on span "My account" at bounding box center [800, 55] width 43 height 11
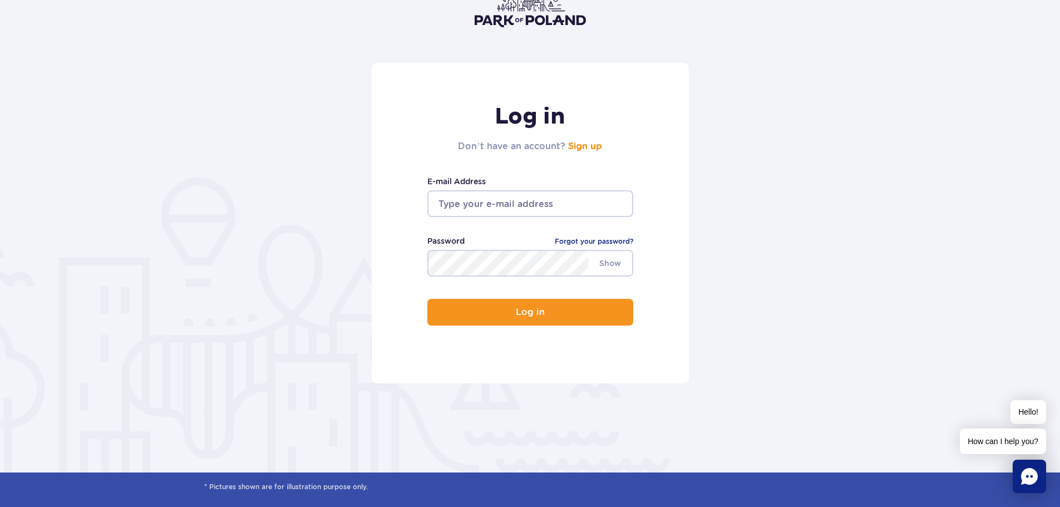
scroll to position [56, 0]
